Goal: Information Seeking & Learning: Learn about a topic

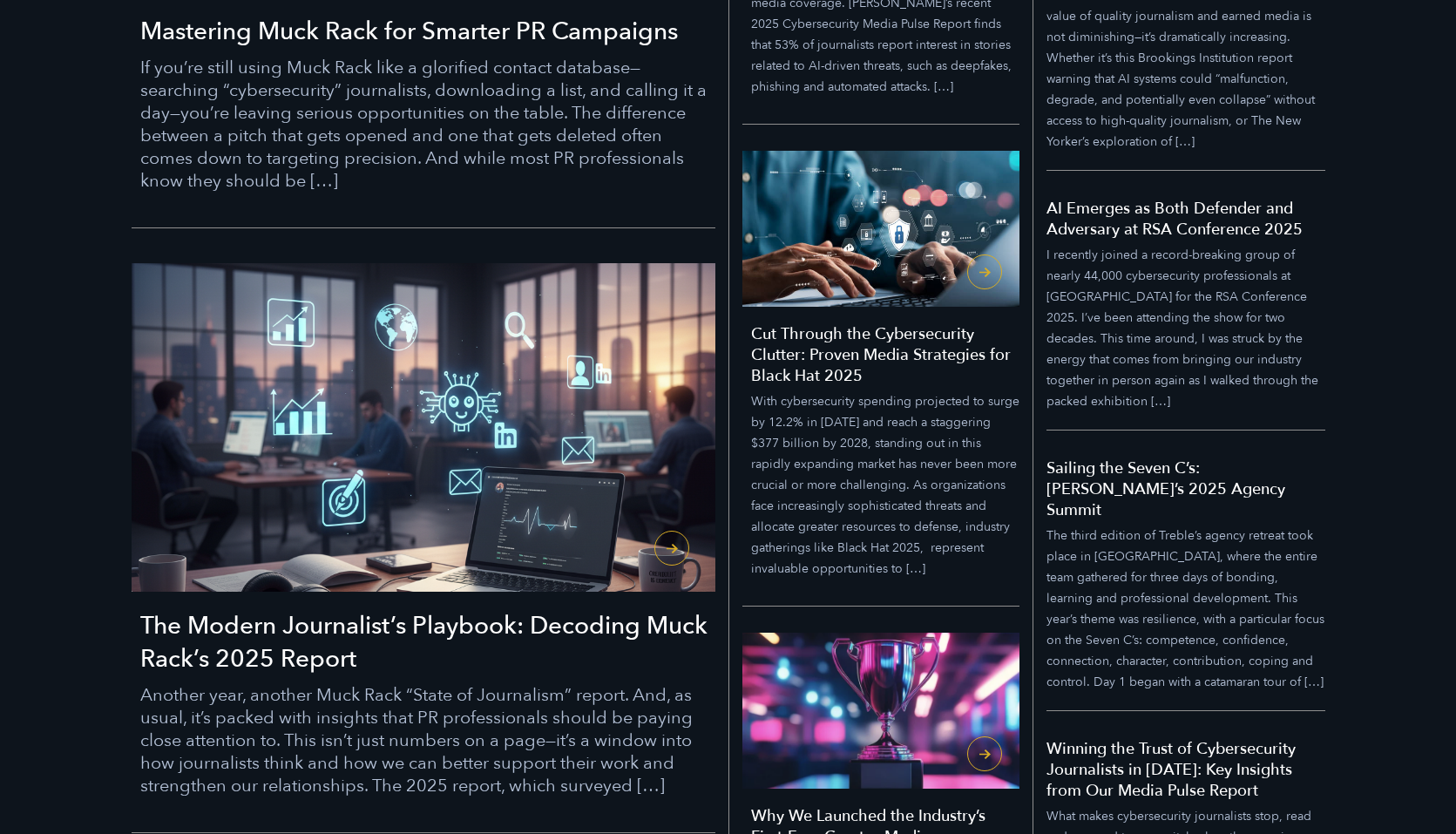
scroll to position [1396, 0]
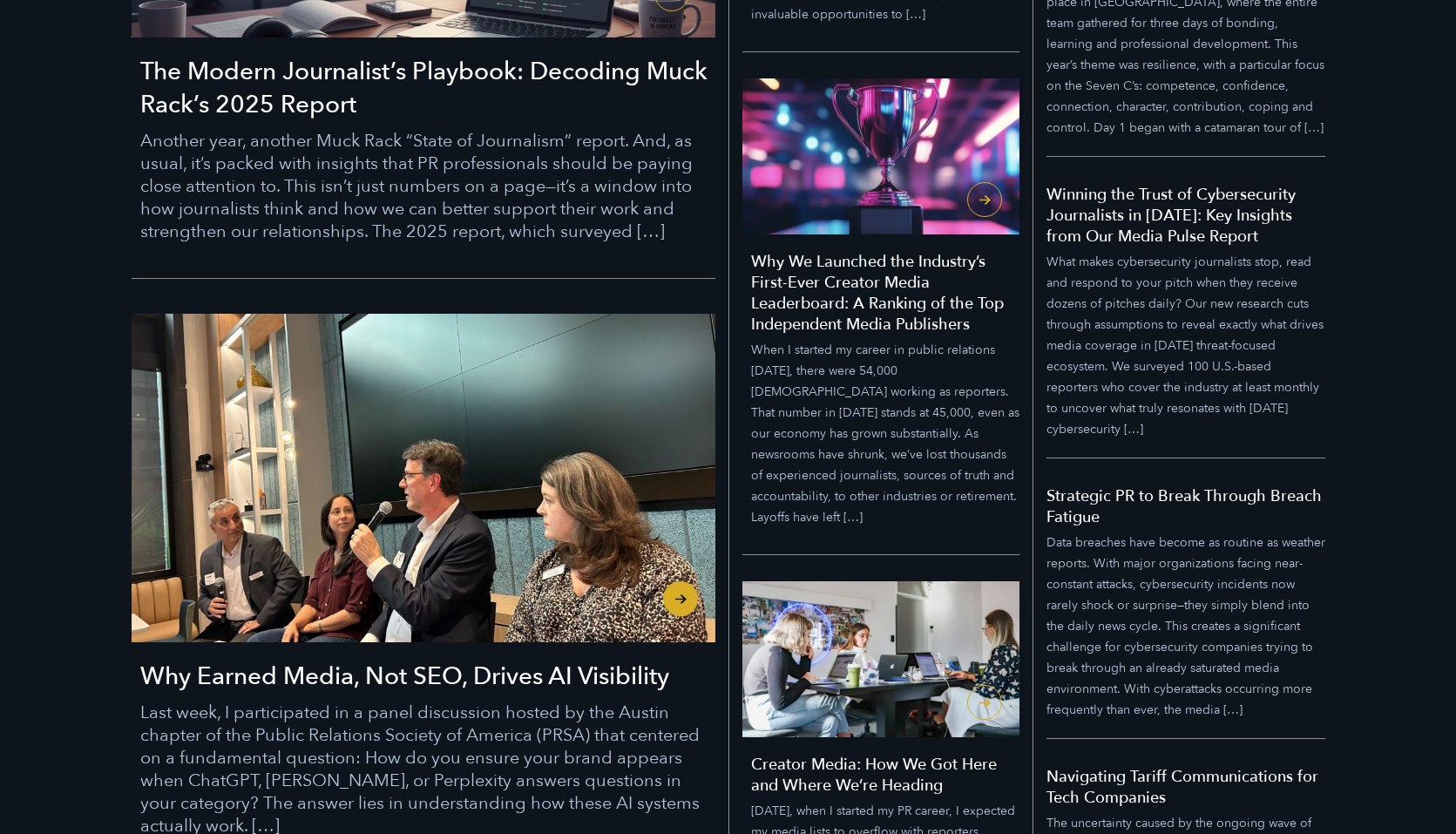
click at [339, 682] on h3 "Why Earned Media, Not SEO, Drives AI Visibility" at bounding box center [428, 676] width 575 height 33
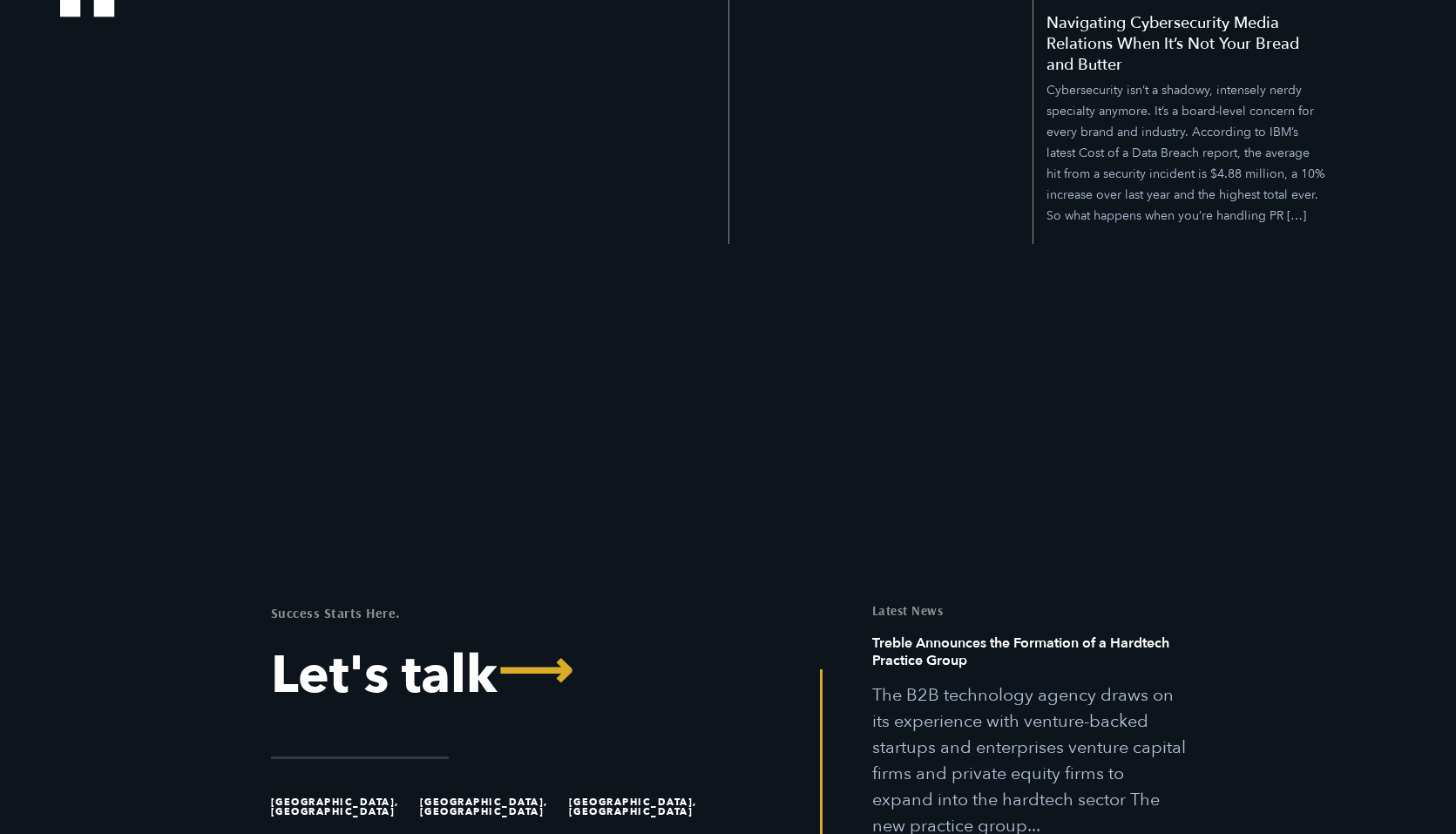
scroll to position [2640, 0]
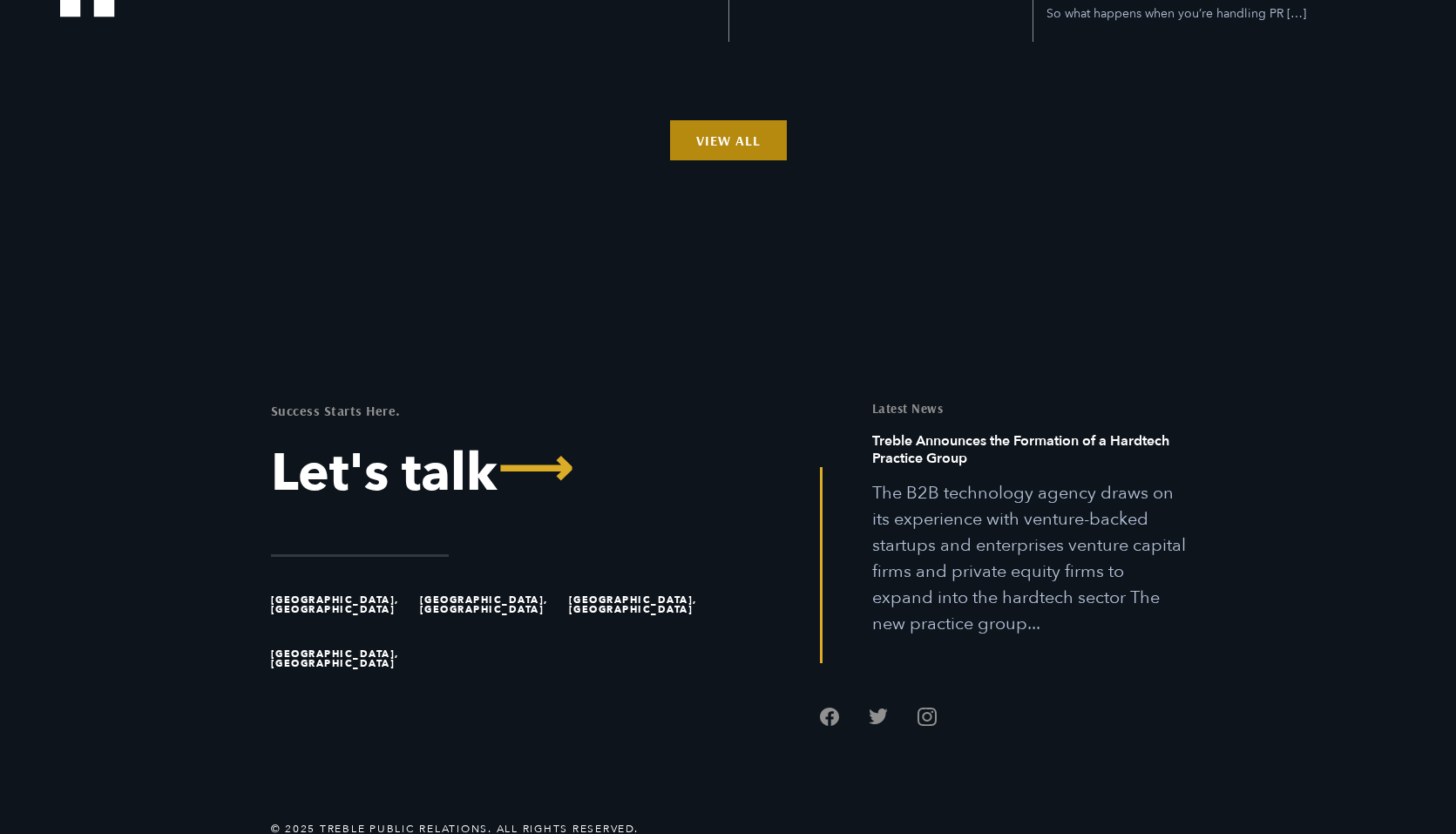
click at [716, 128] on link "View All" at bounding box center [728, 140] width 117 height 40
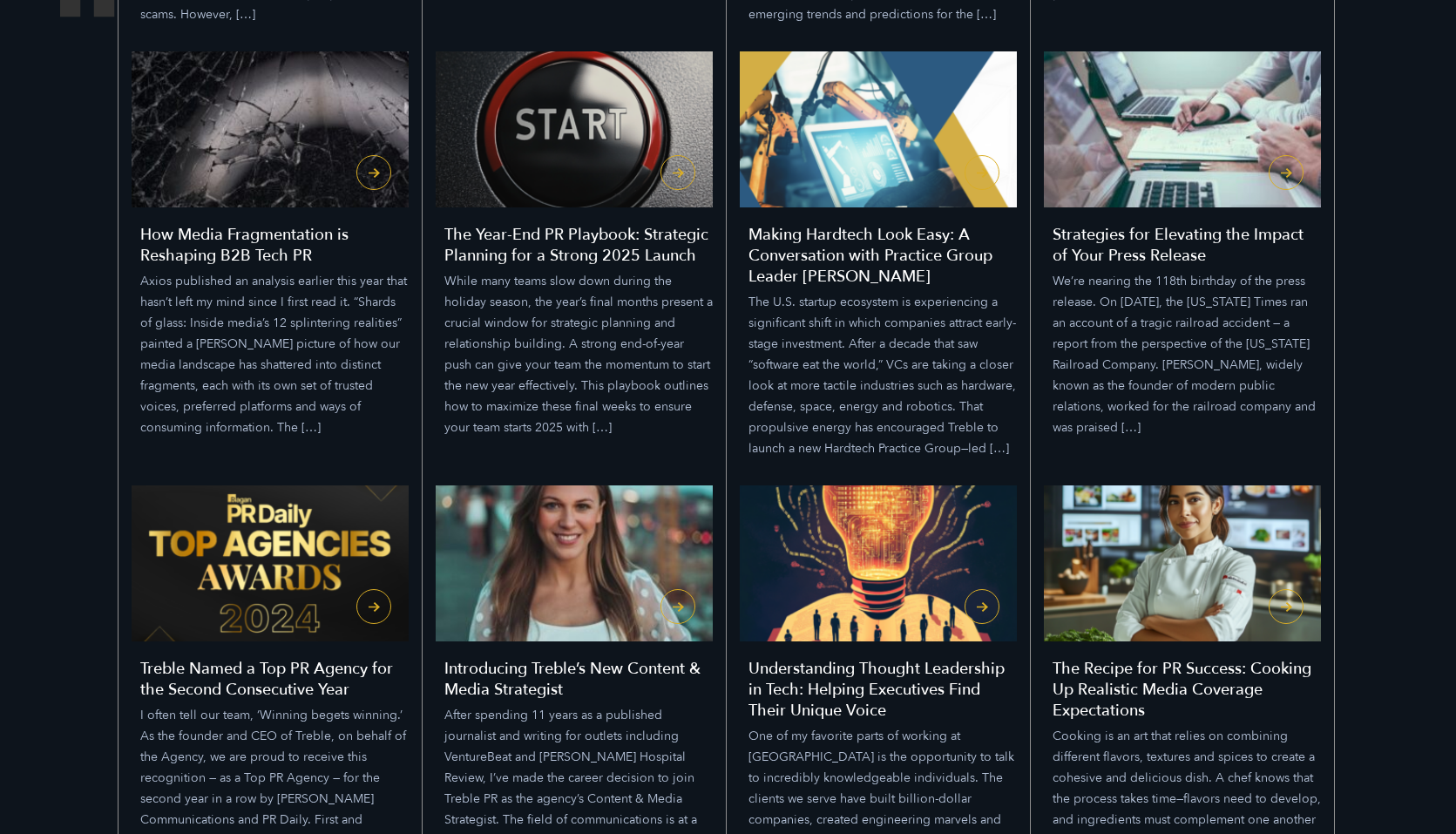
scroll to position [3279, 0]
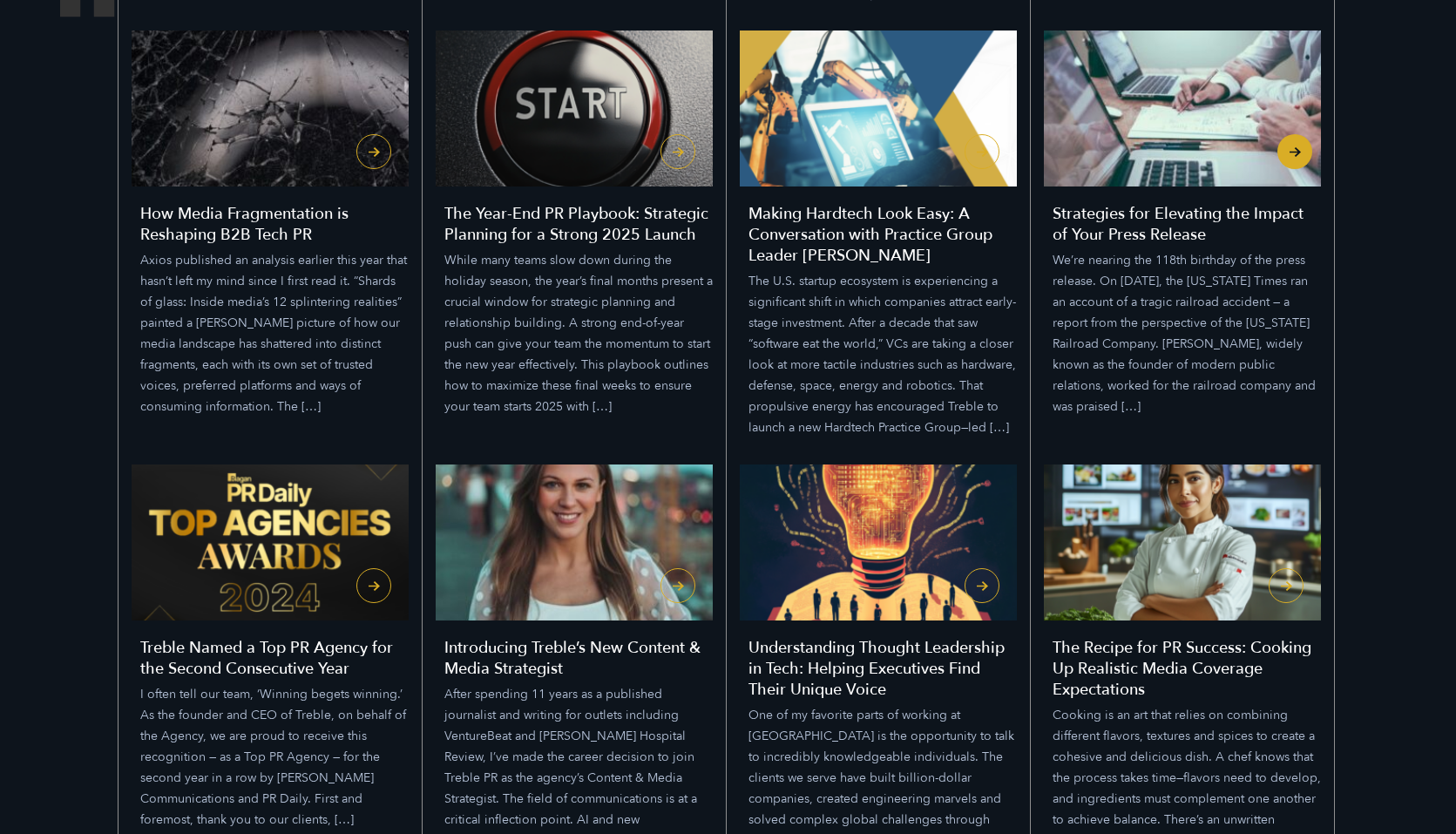
click at [1111, 204] on h4 "Strategies for Elevating the Impact of Your Press Release" at bounding box center [1186, 225] width 269 height 42
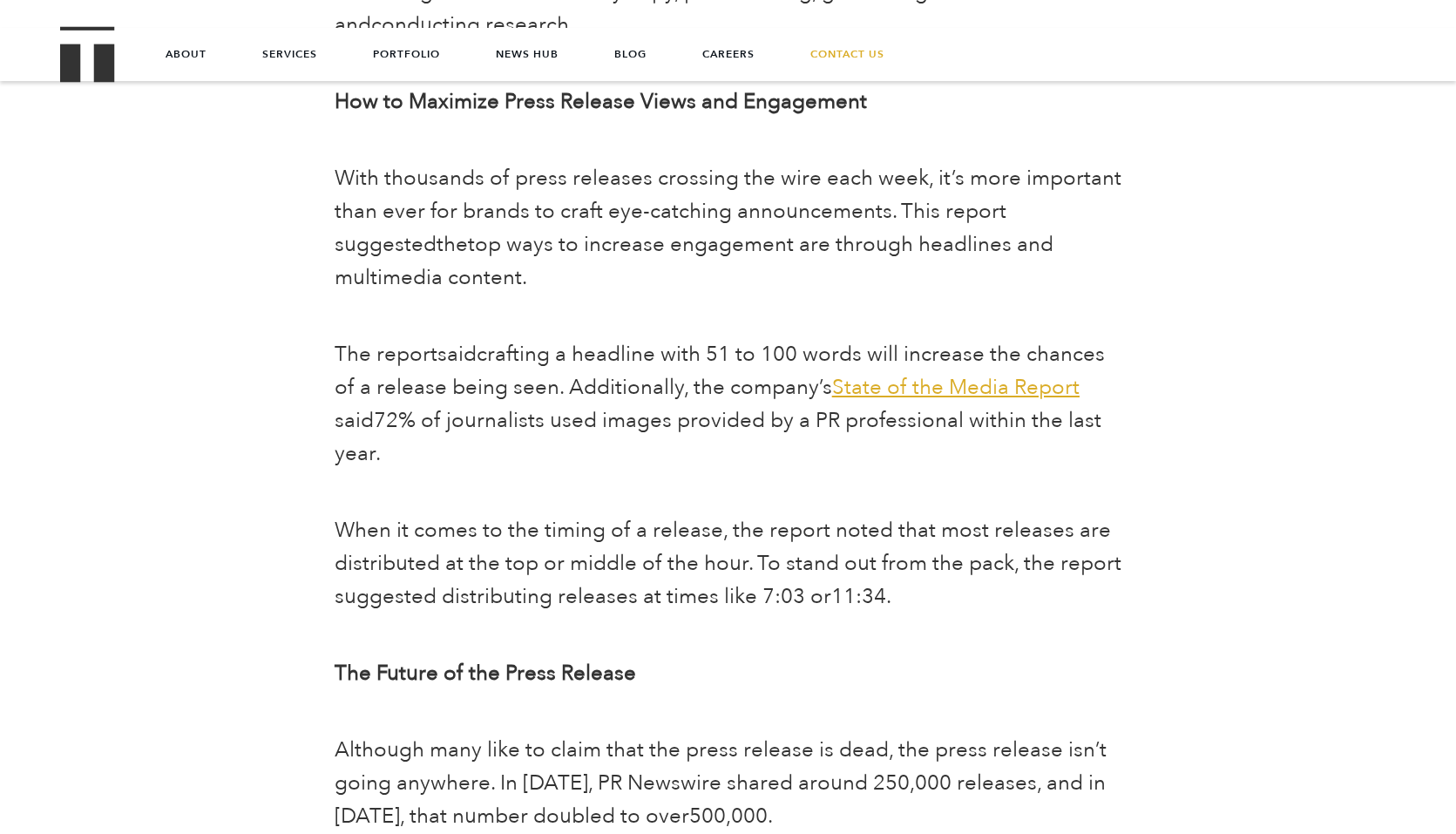
scroll to position [1253, 0]
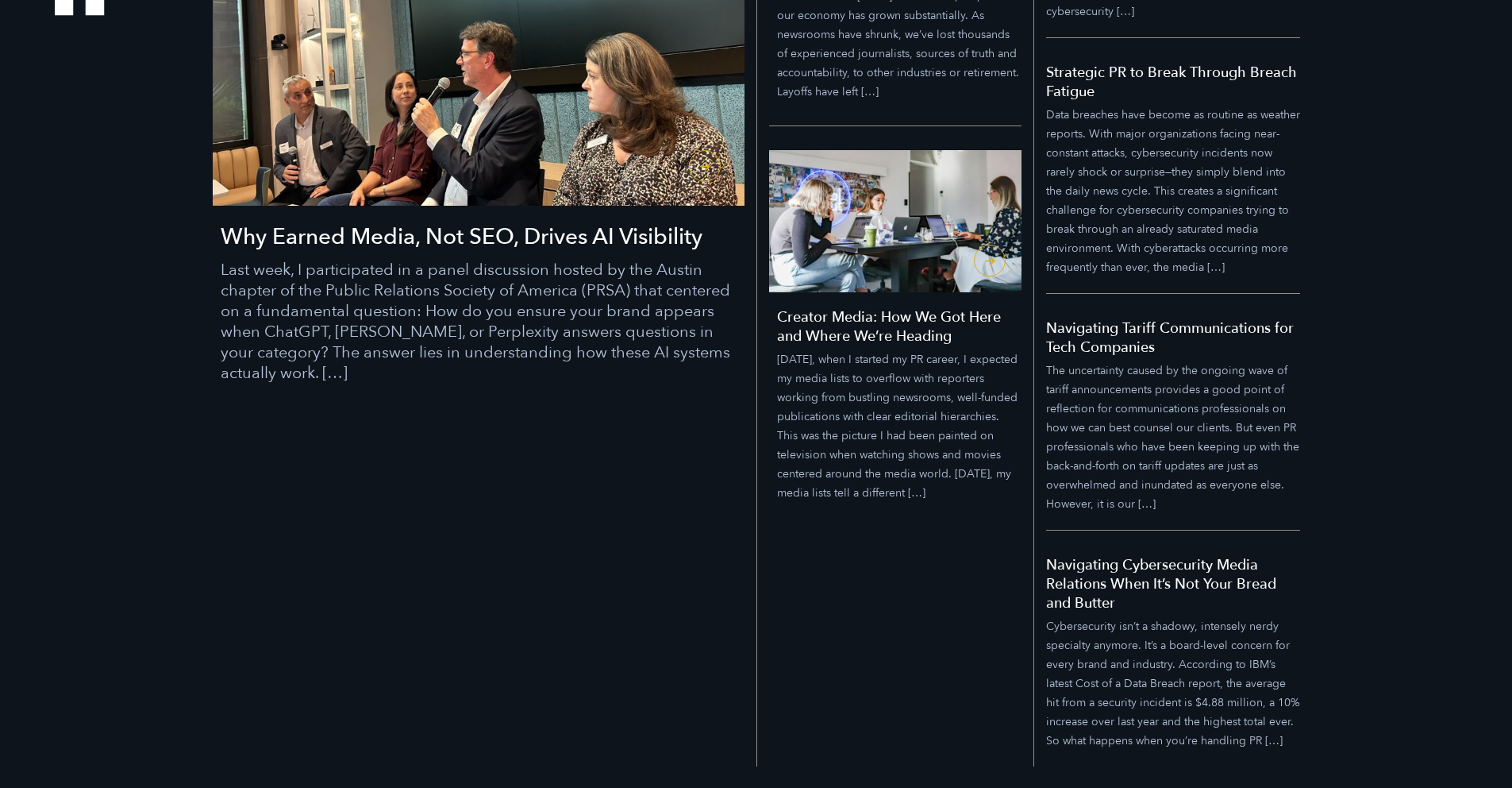
scroll to position [2027, 0]
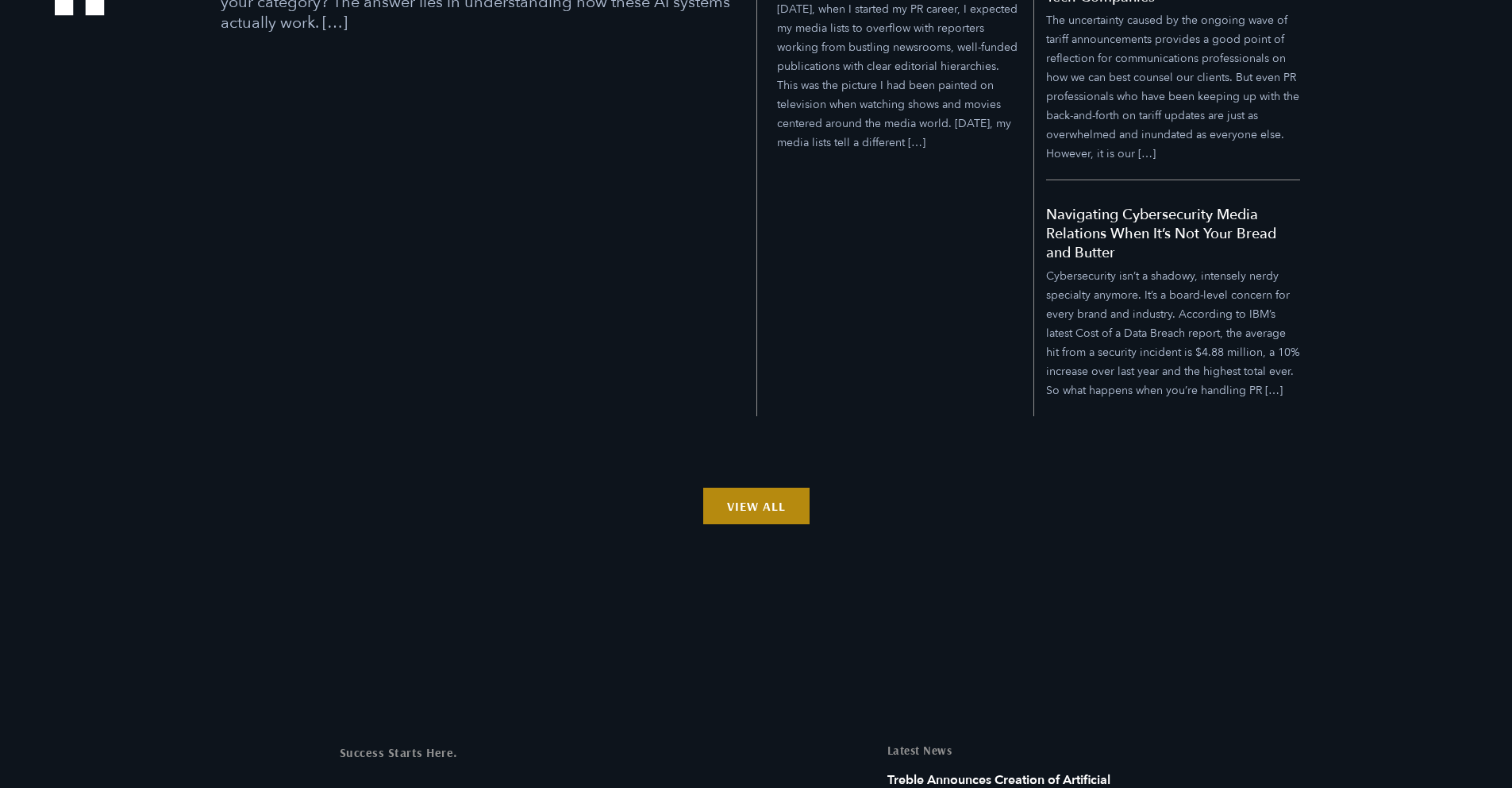
click at [781, 491] on link "View All" at bounding box center [756, 505] width 106 height 36
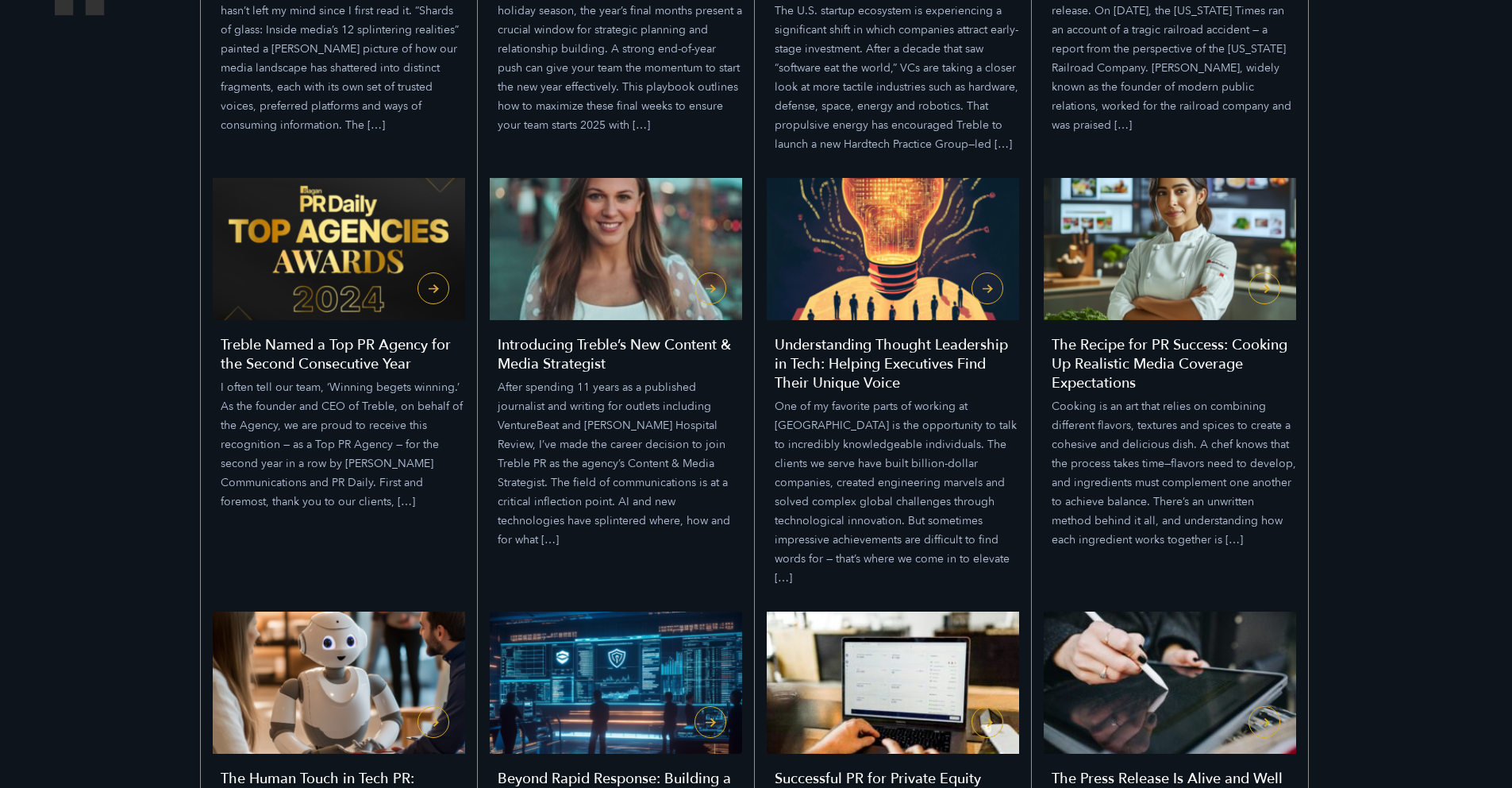
scroll to position [3539, 0]
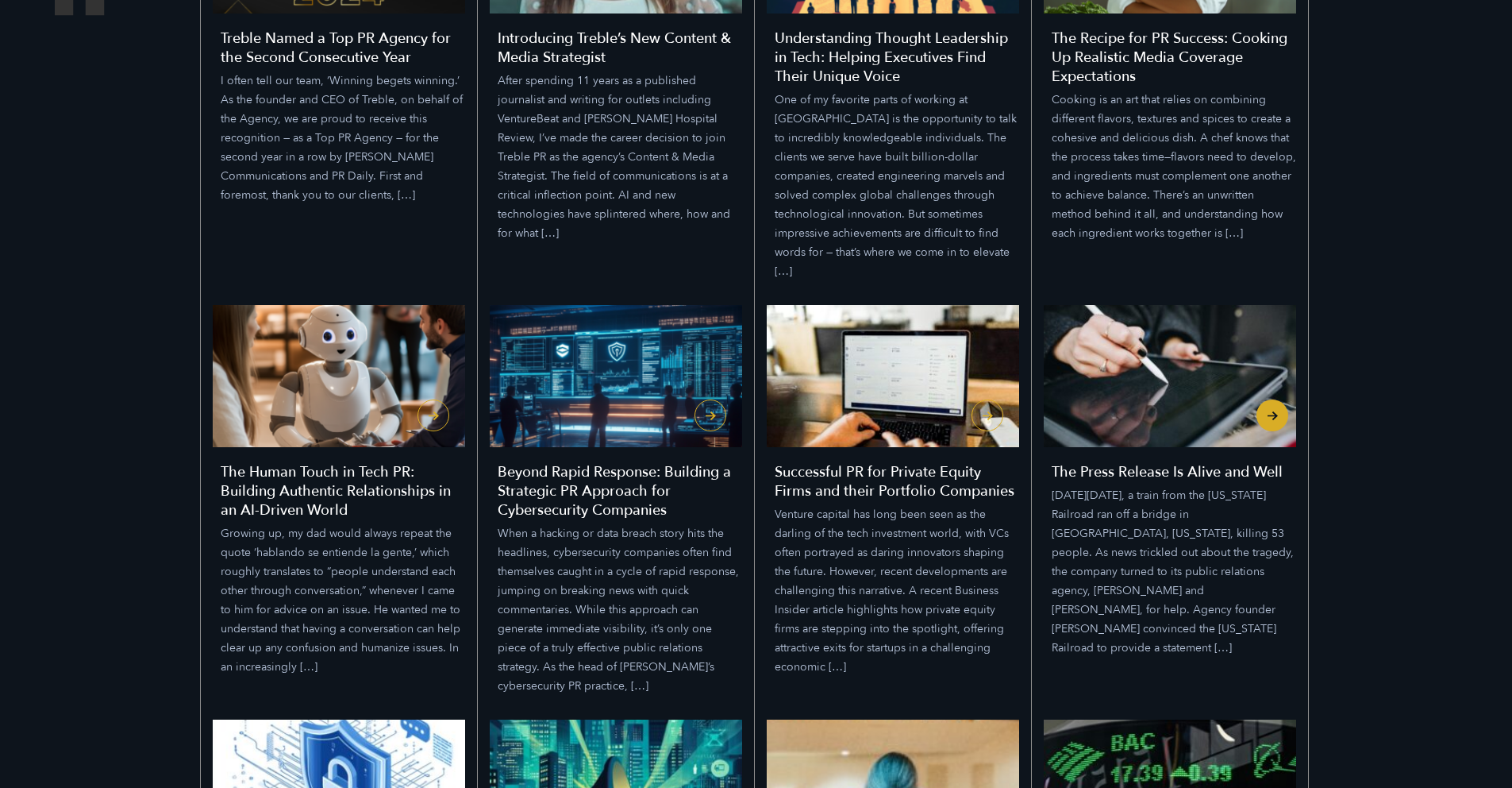
click at [1224, 463] on h4 "The Press Release Is Alive and Well" at bounding box center [1174, 473] width 245 height 19
